Goal: Navigation & Orientation: Find specific page/section

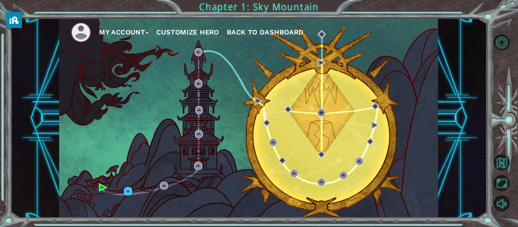
click at [79, 31] on img at bounding box center [81, 32] width 21 height 21
click at [79, 32] on img at bounding box center [81, 32] width 21 height 21
click at [242, 37] on button "Back to Dashboard" at bounding box center [265, 32] width 77 height 11
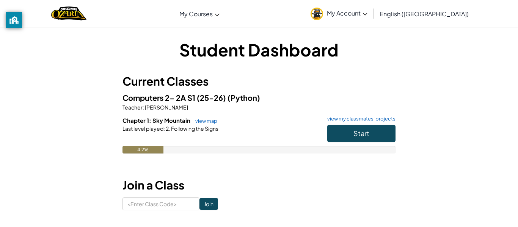
click at [487, 51] on div "Student Dashboard Current Classes Computers 2- 2A S1 (25-26) (Python) Teacher :…" at bounding box center [259, 124] width 518 height 195
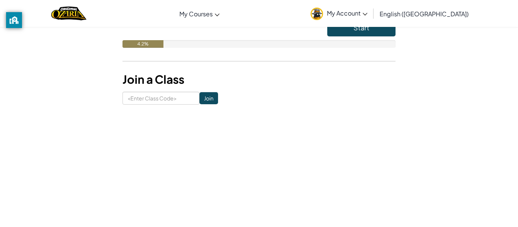
scroll to position [106, 0]
click at [368, 16] on span "My Account" at bounding box center [347, 13] width 41 height 8
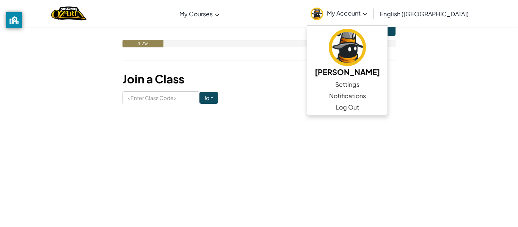
click at [359, 20] on link "My Account" at bounding box center [339, 14] width 65 height 24
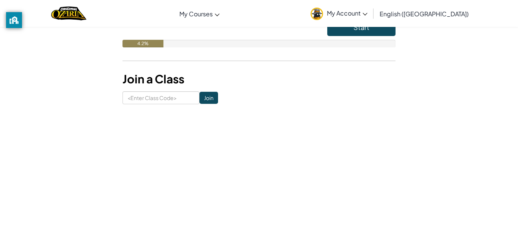
click at [323, 13] on img at bounding box center [317, 14] width 13 height 13
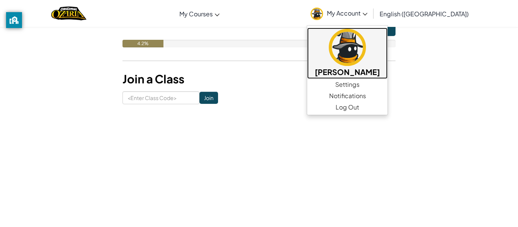
click at [366, 57] on img at bounding box center [347, 47] width 37 height 37
